Goal: Task Accomplishment & Management: Understand process/instructions

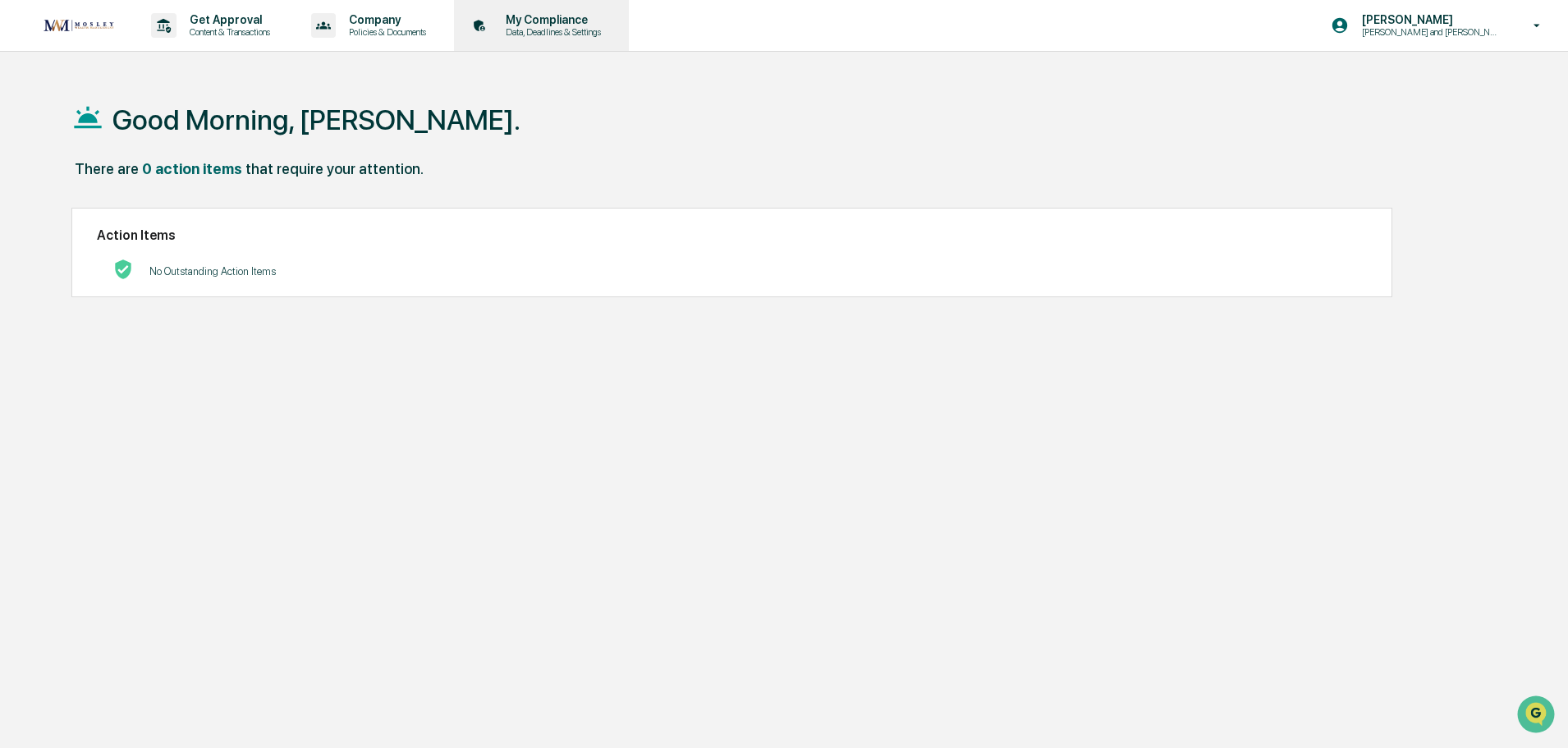
click at [550, 24] on p "My Compliance" at bounding box center [551, 20] width 117 height 13
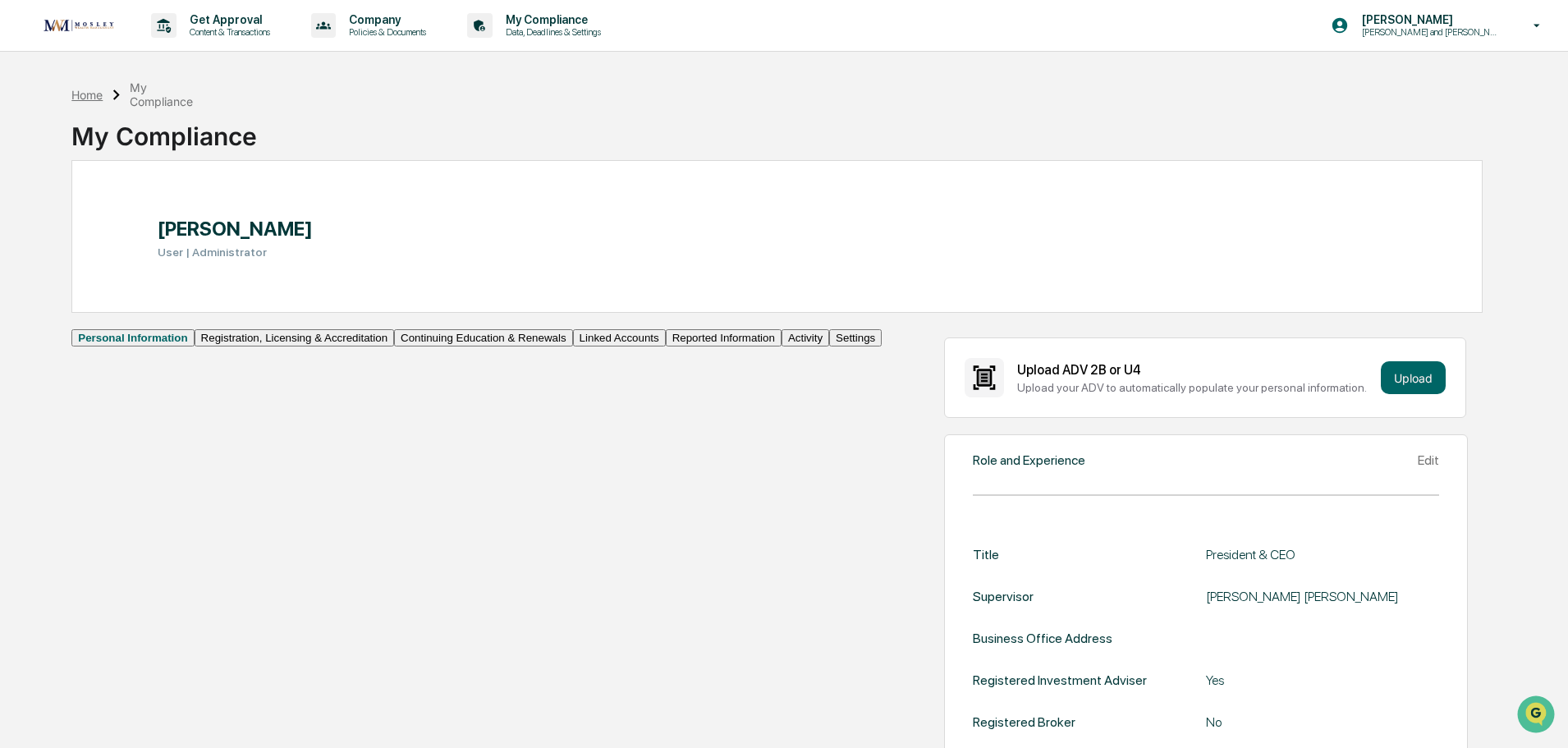
click at [89, 94] on div "Home" at bounding box center [87, 95] width 32 height 14
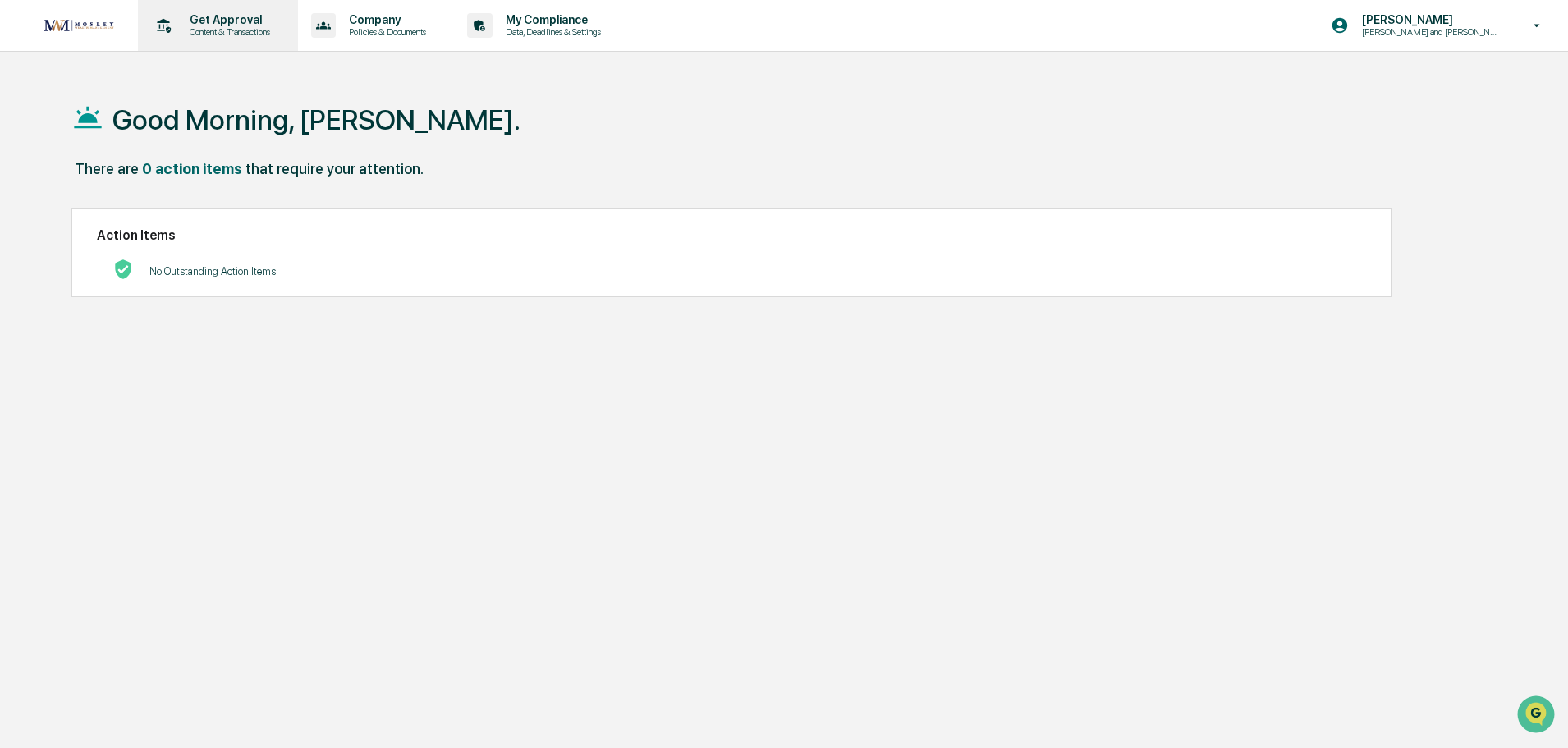
click at [250, 27] on p "Content & Transactions" at bounding box center [227, 32] width 102 height 12
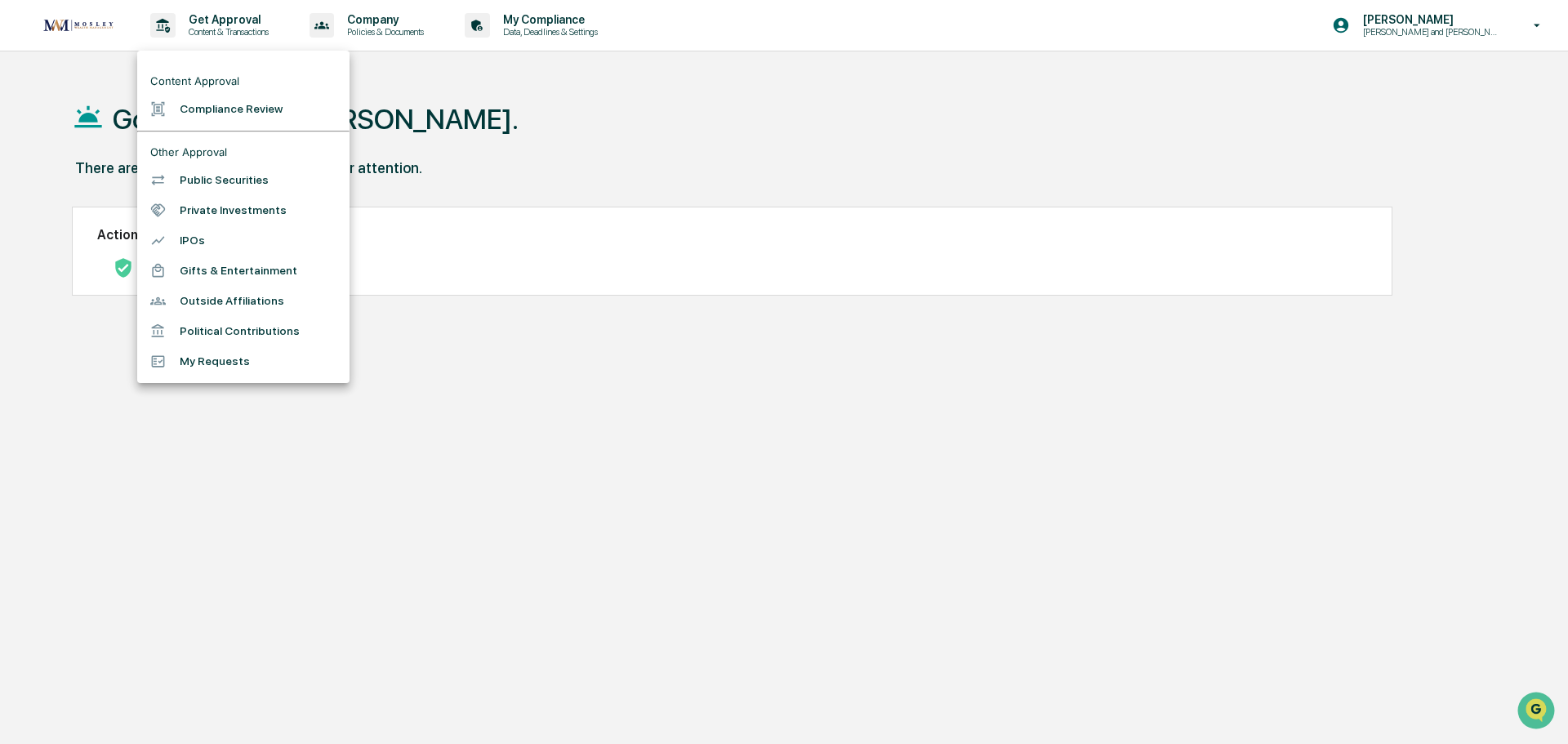
click at [602, 132] on div at bounding box center [784, 372] width 1568 height 744
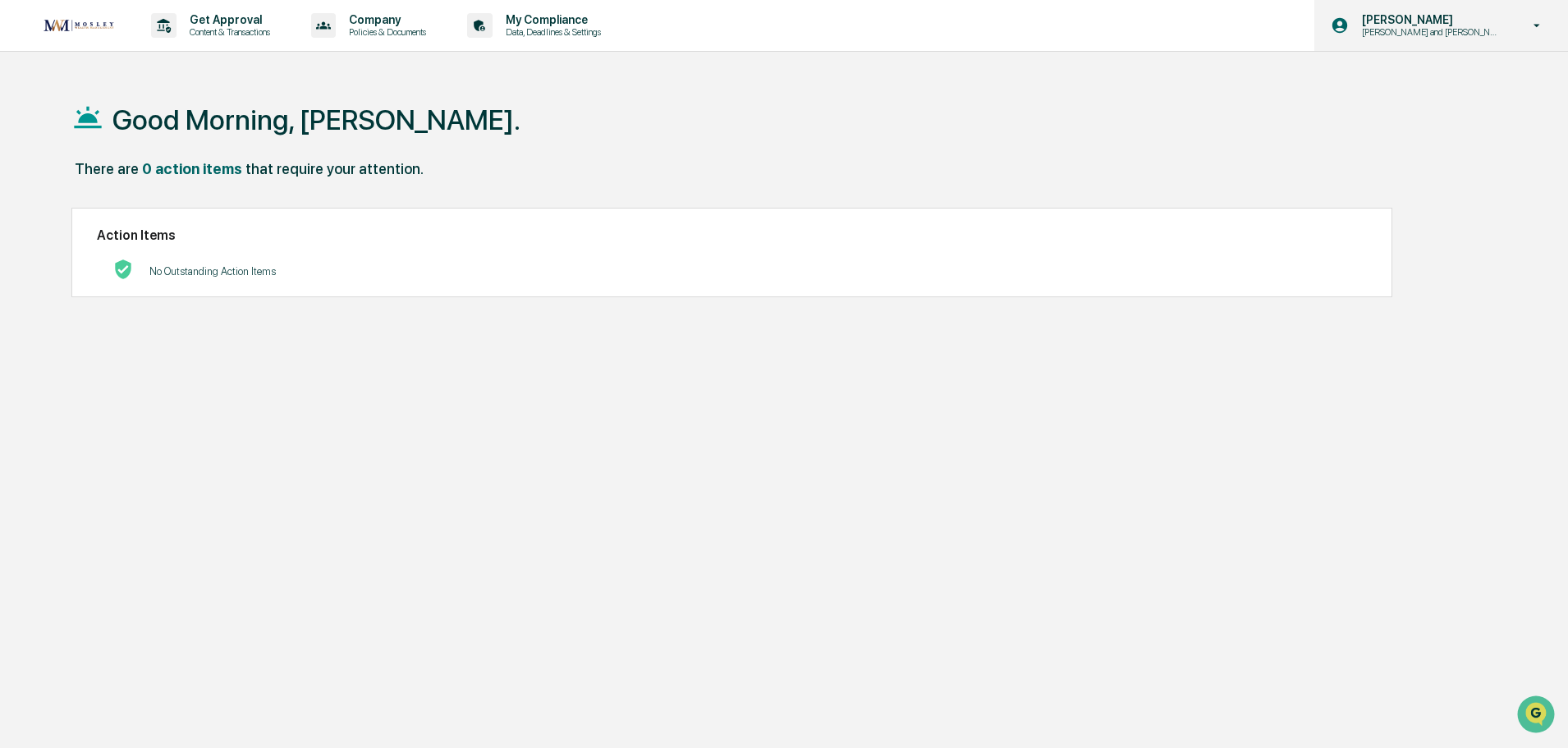
click at [1499, 32] on p "[PERSON_NAME] and [PERSON_NAME] Onboarding" at bounding box center [1430, 32] width 161 height 12
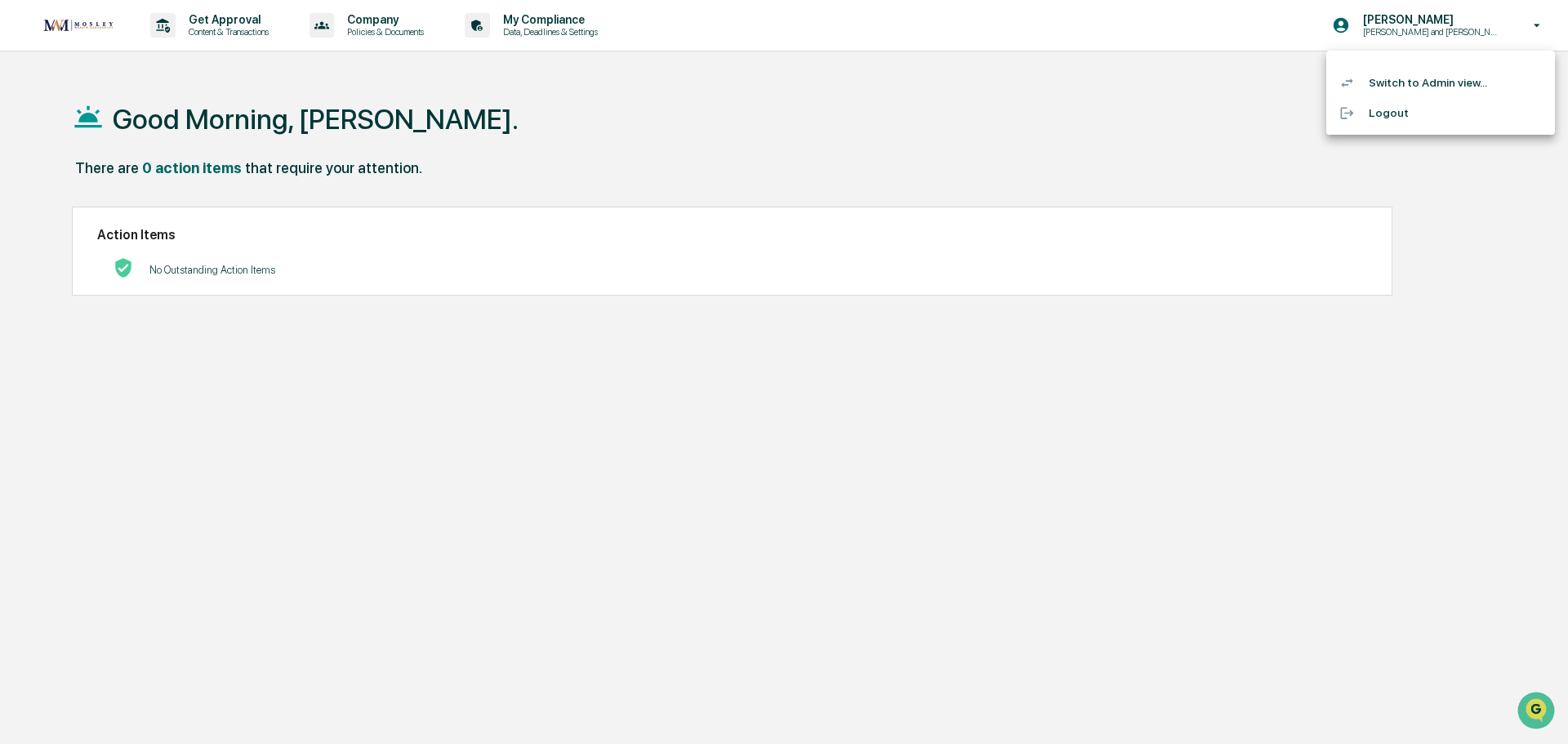
click at [1446, 83] on li "Switch to Admin view..." at bounding box center [1440, 82] width 228 height 31
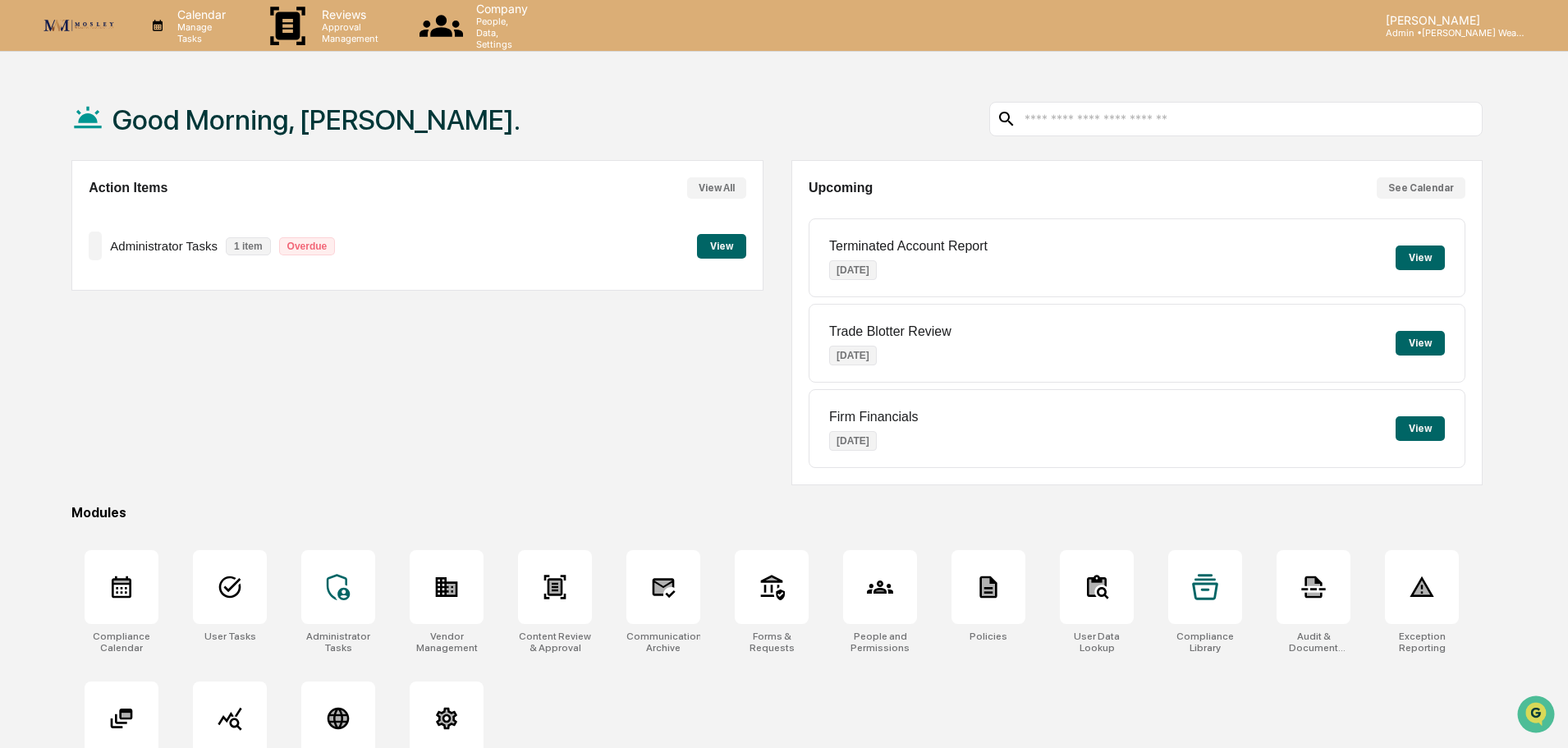
click at [716, 246] on button "View" at bounding box center [721, 246] width 49 height 25
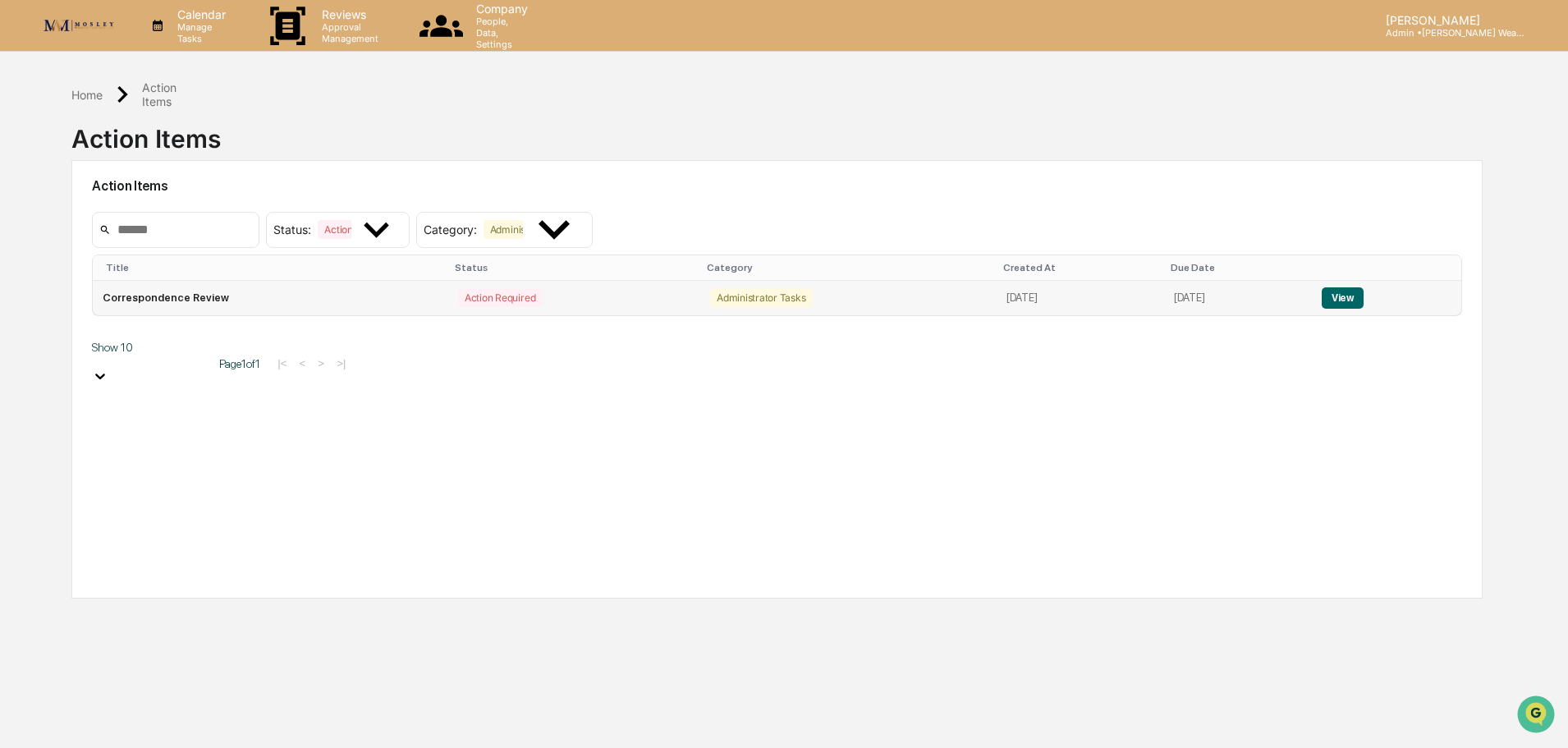
click at [1357, 290] on button "View" at bounding box center [1342, 299] width 41 height 22
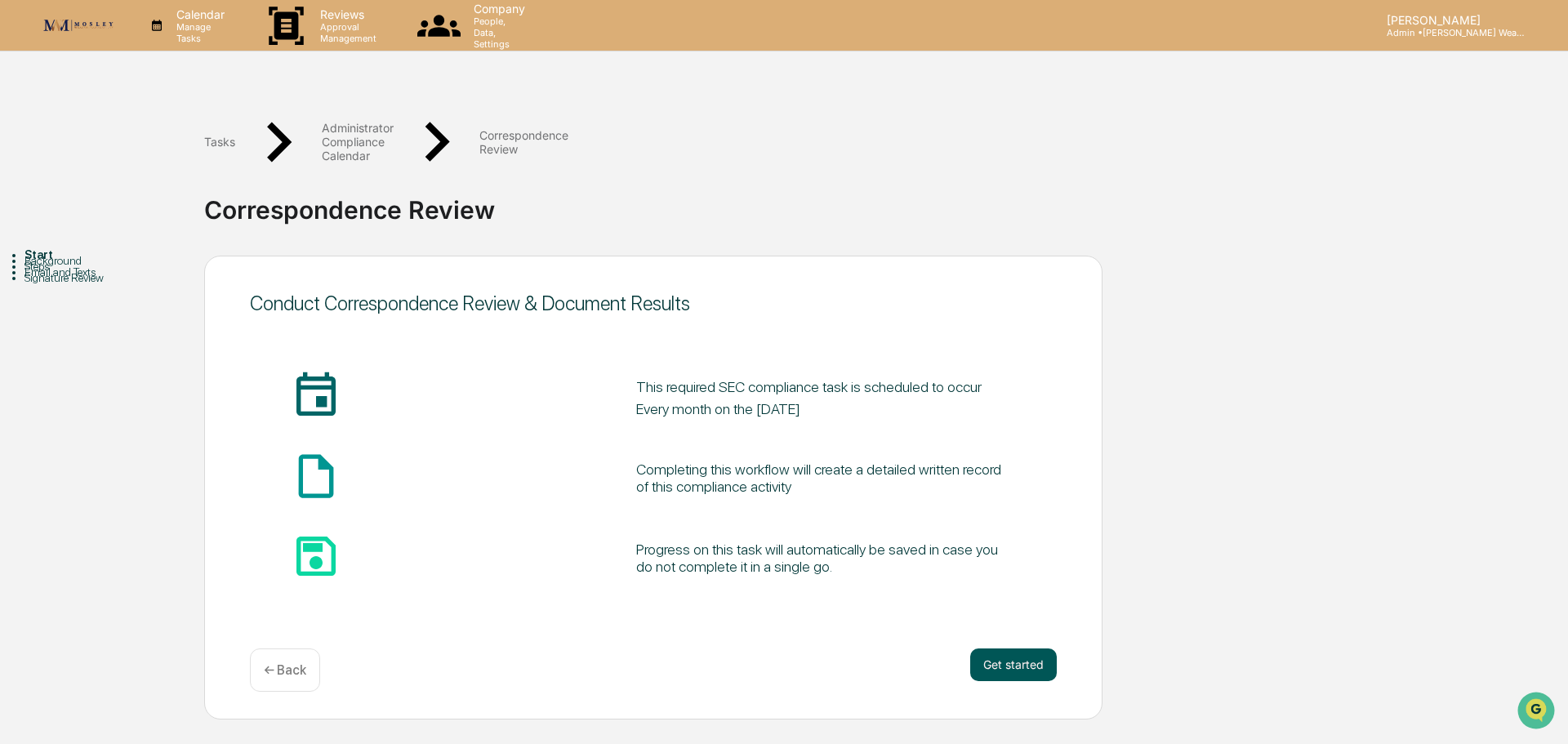
click at [1034, 648] on button "Get started" at bounding box center [1013, 665] width 87 height 33
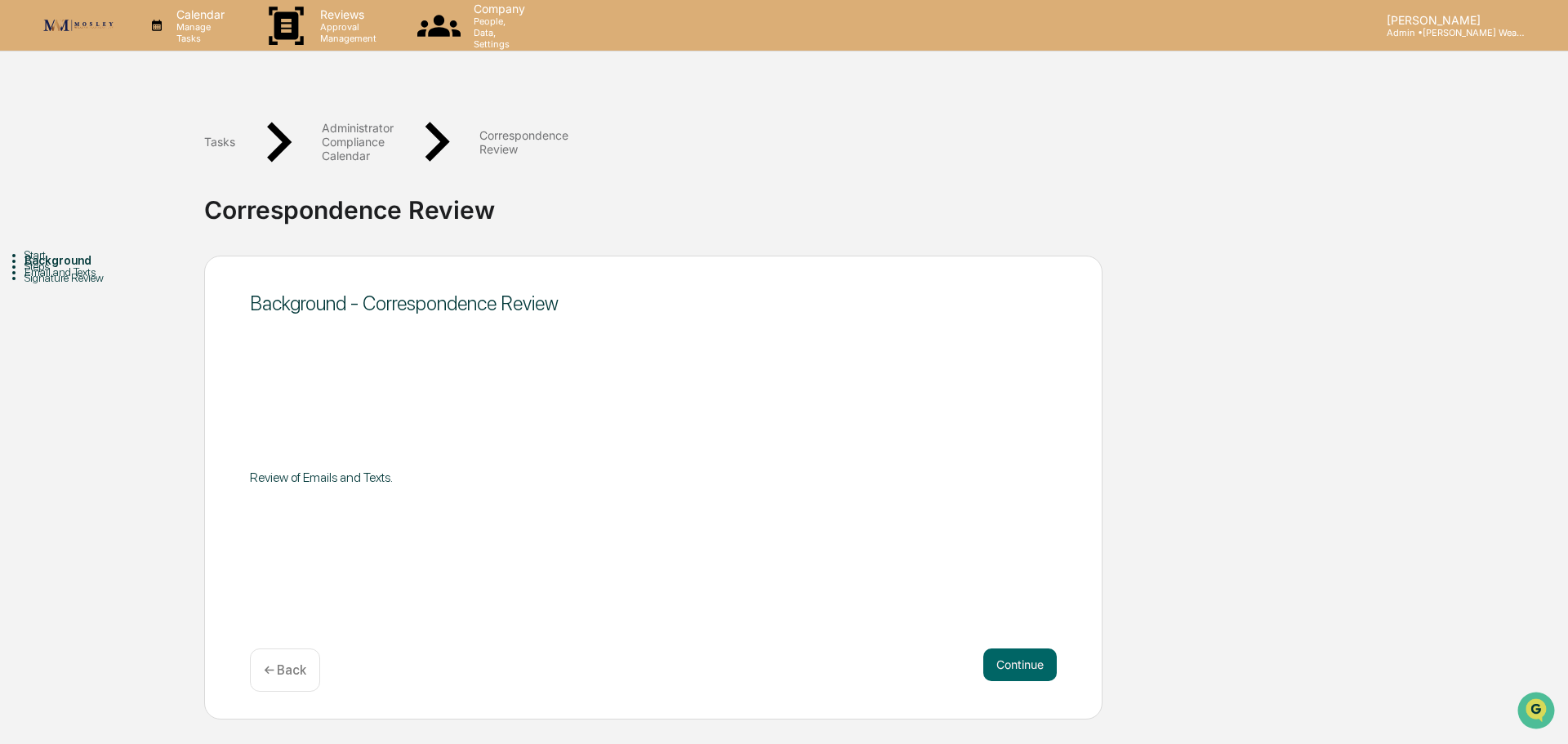
click at [1034, 648] on button "Continue" at bounding box center [1019, 665] width 73 height 33
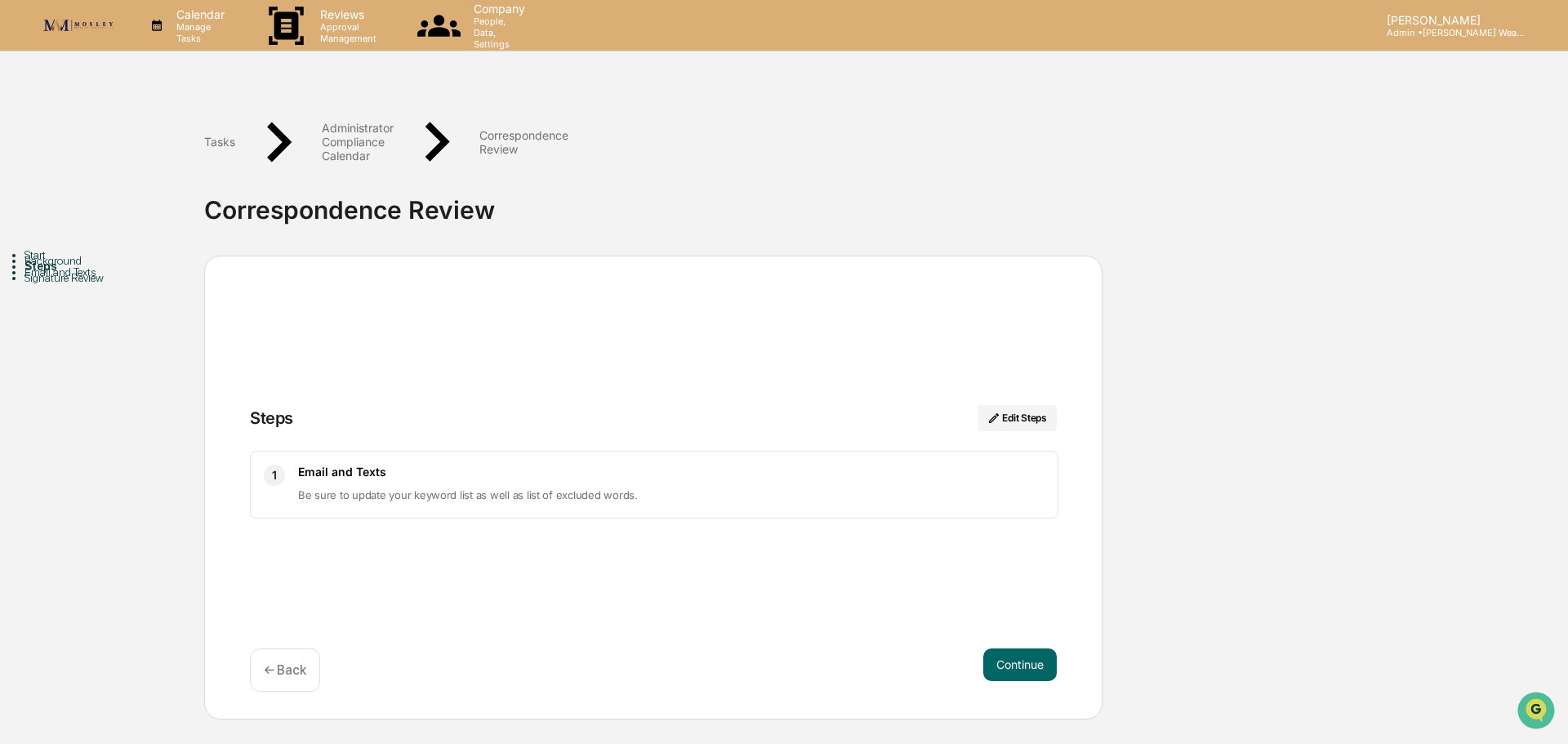
click at [1034, 648] on button "Continue" at bounding box center [1019, 665] width 73 height 33
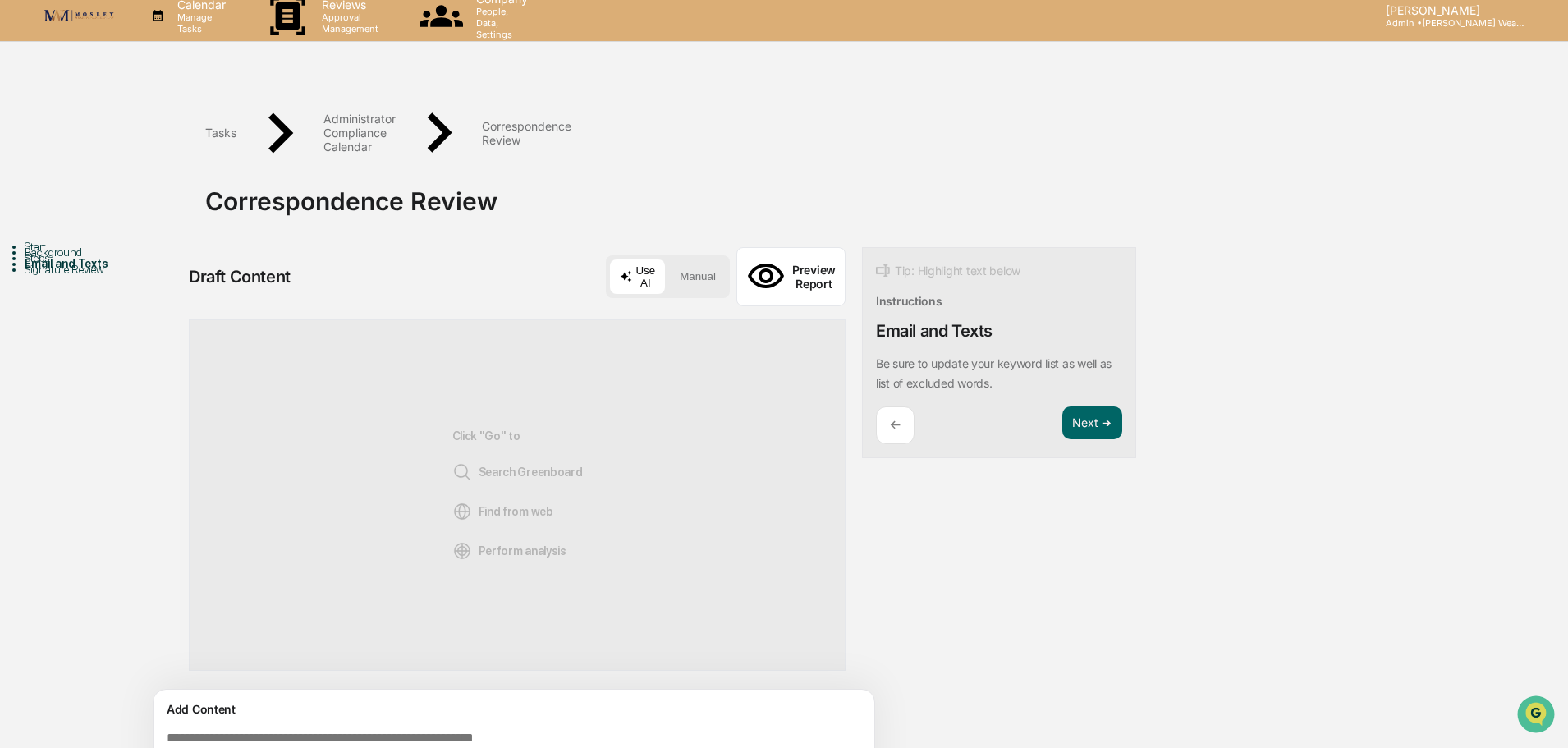
scroll to position [12, 0]
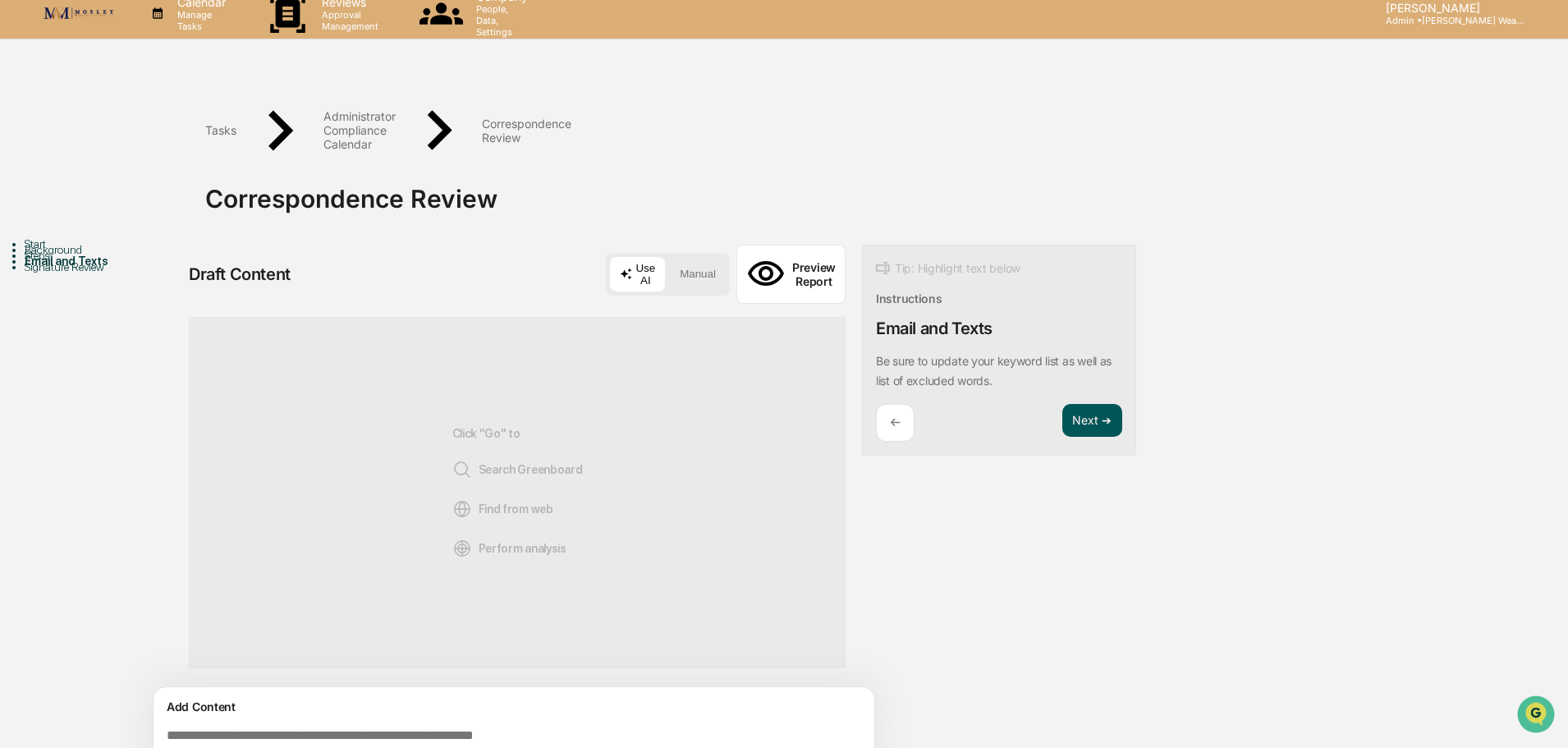
click at [1083, 404] on button "Next ➔" at bounding box center [1092, 420] width 60 height 34
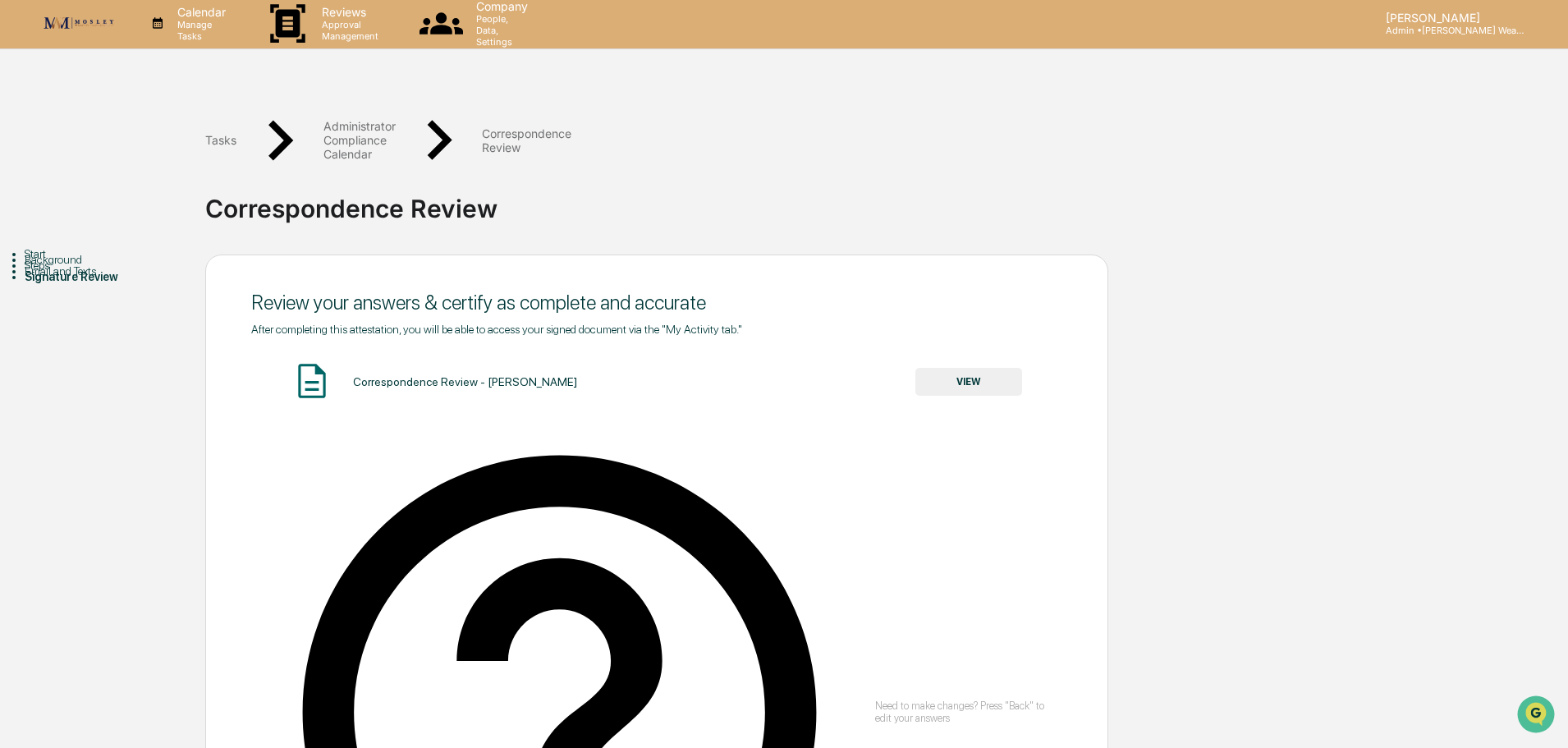
scroll to position [0, 0]
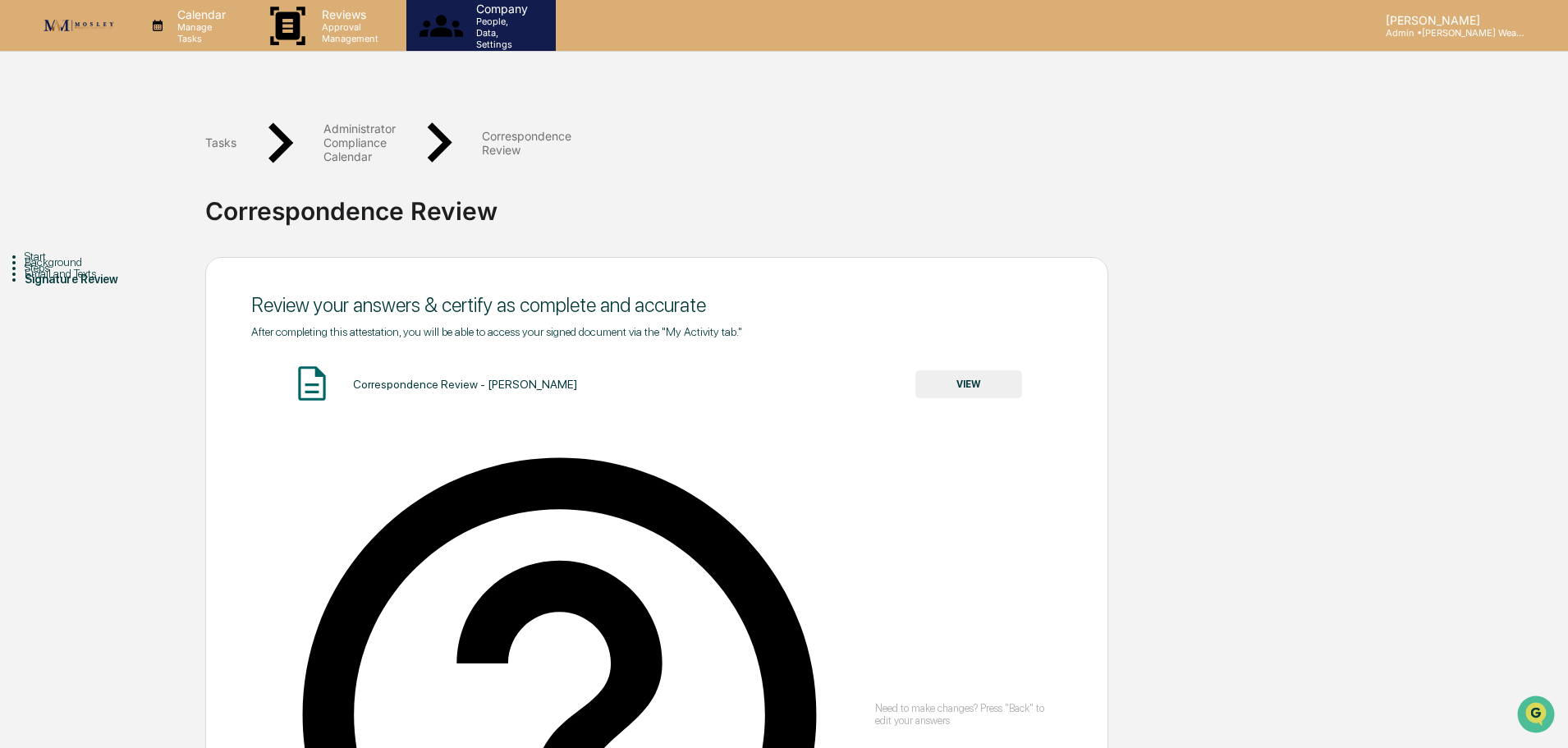
click at [525, 28] on p "People, Data, Settings" at bounding box center [499, 33] width 73 height 35
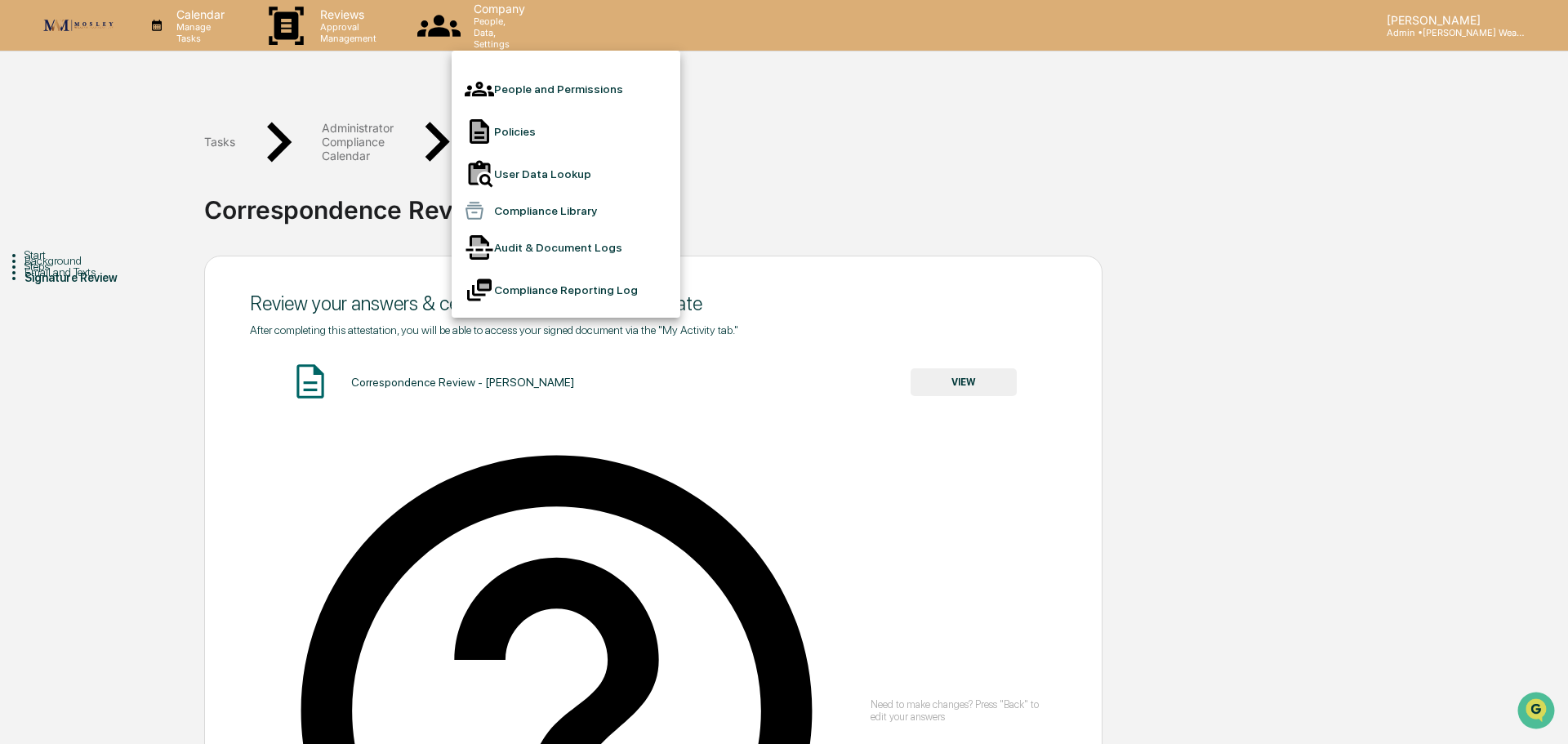
click at [365, 25] on div at bounding box center [784, 372] width 1568 height 744
